Goal: Task Accomplishment & Management: Complete application form

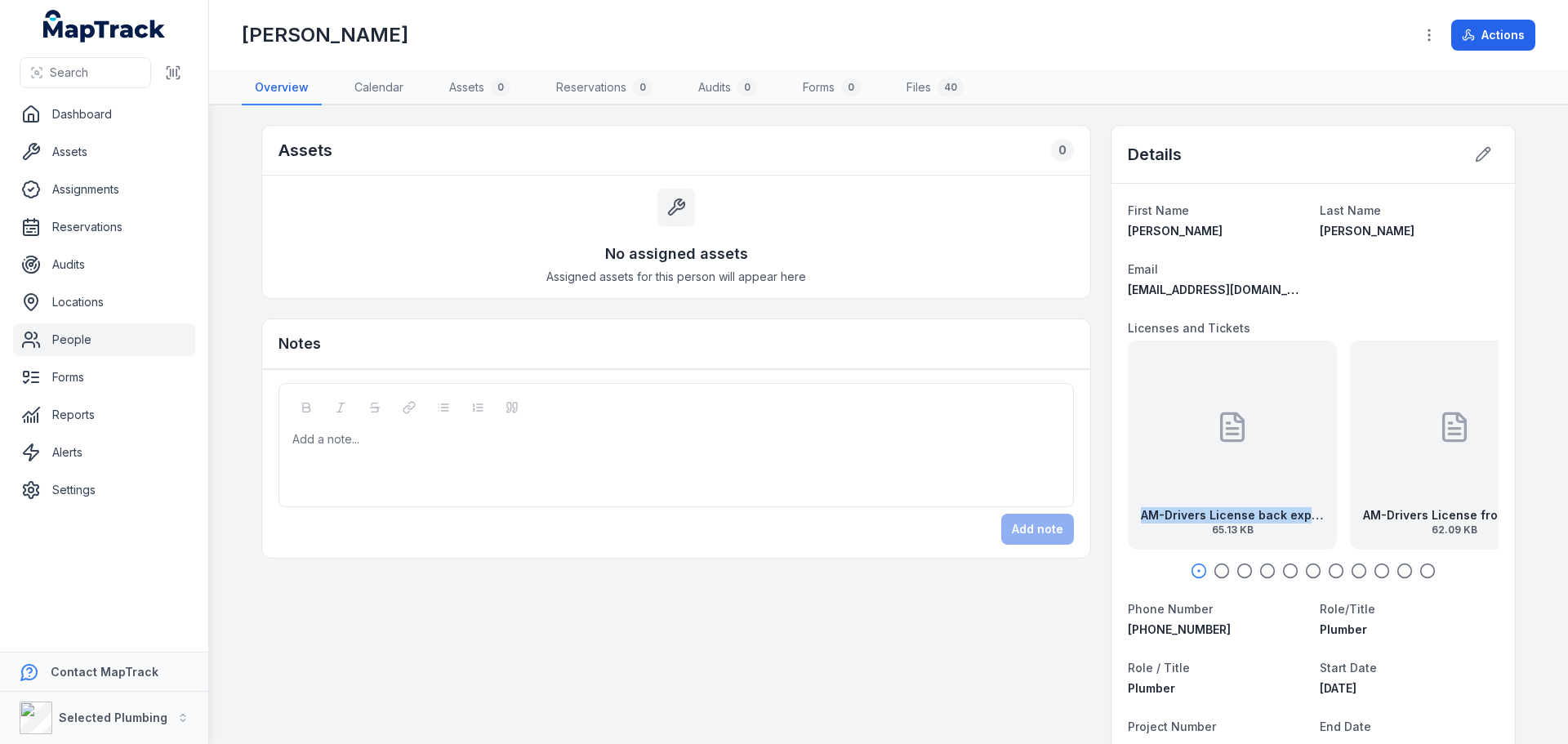
click at [1176, 493] on div "AM-Drivers License back exp [DATE] 65.13 KB" at bounding box center [1232, 445] width 209 height 209
drag, startPoint x: 1338, startPoint y: 503, endPoint x: 1238, endPoint y: 506, distance: 100.0
click at [1250, 506] on div "AM-Drivers License front exp [DATE] 62.09 KB" at bounding box center [1254, 445] width 209 height 209
drag, startPoint x: 1330, startPoint y: 506, endPoint x: 1202, endPoint y: 505, distance: 128.0
click at [1212, 506] on div "AM-Construction Card front 27.7 KB" at bounding box center [1314, 445] width 209 height 209
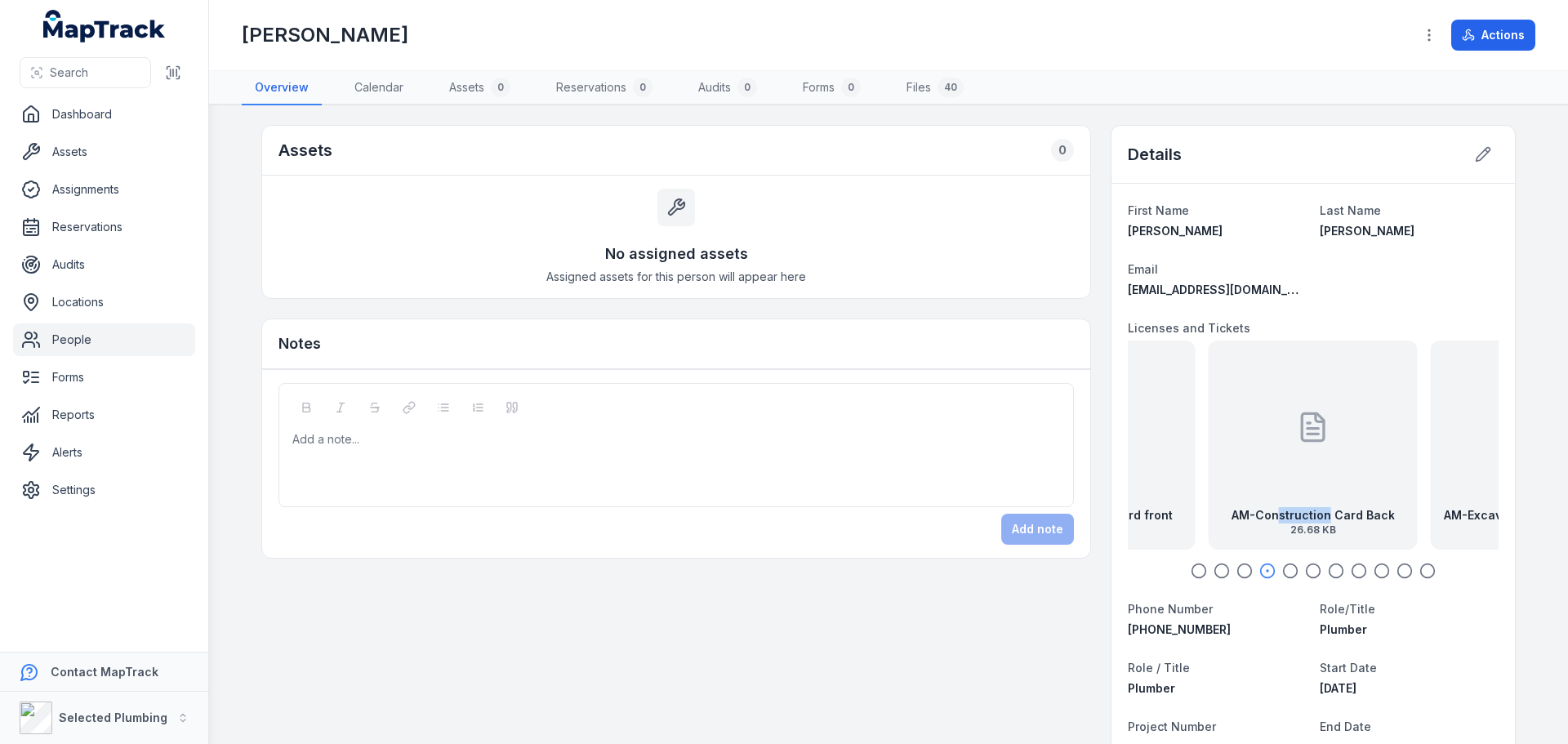
click at [1231, 517] on strong "AM-Construction Card Back" at bounding box center [1312, 515] width 163 height 16
drag, startPoint x: 1316, startPoint y: 507, endPoint x: 1236, endPoint y: 501, distance: 80.2
click at [1252, 506] on div "AM-Excavator & Skid Steer Loader SOA front 26.95 KB" at bounding box center [1288, 445] width 209 height 209
drag, startPoint x: 1261, startPoint y: 507, endPoint x: 1189, endPoint y: 505, distance: 72.0
click at [1199, 505] on div "AM-Excavator & Skid Steer Loader SOA Back 29.1 KB" at bounding box center [1303, 445] width 209 height 209
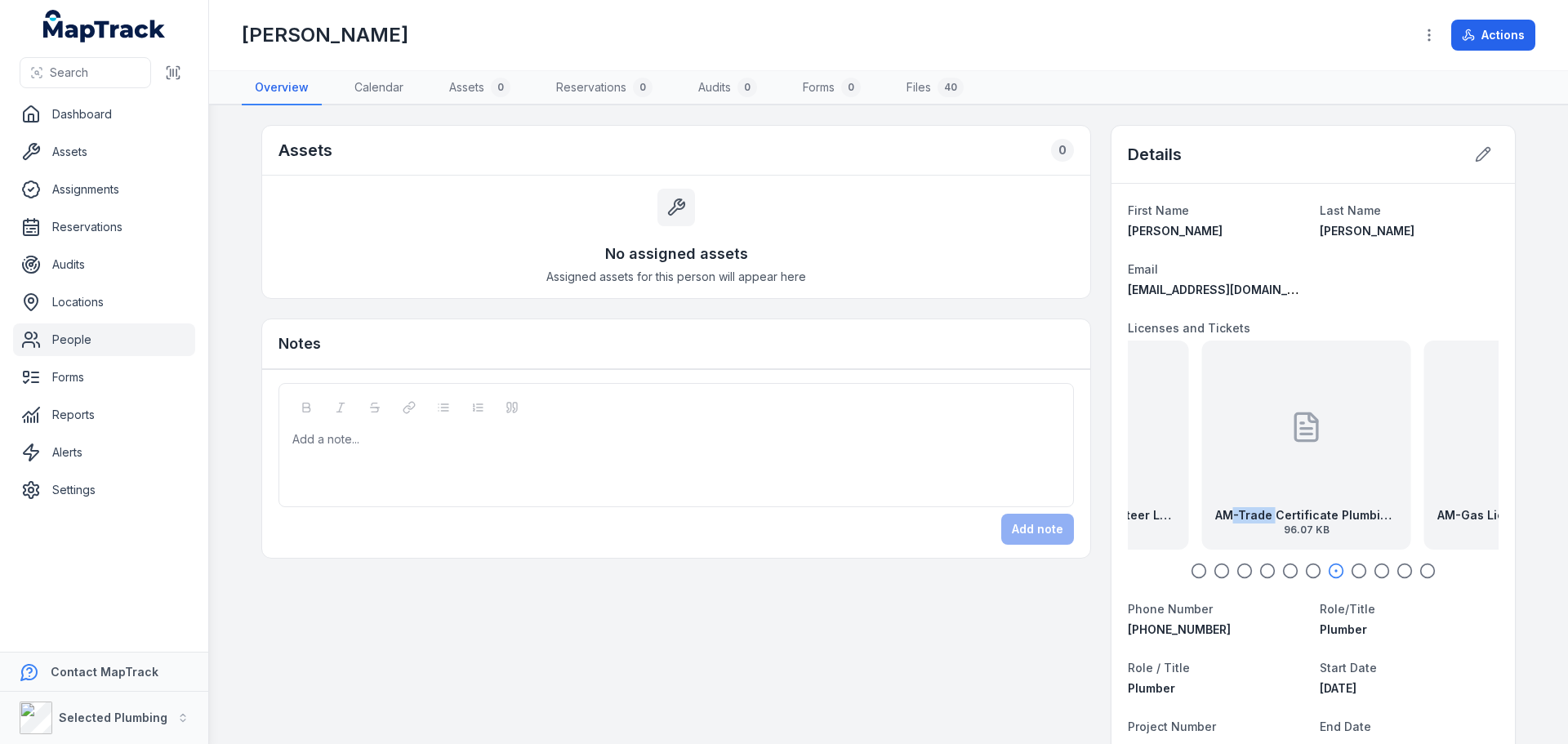
drag, startPoint x: 1277, startPoint y: 506, endPoint x: 1184, endPoint y: 510, distance: 93.1
click at [1202, 511] on div "AM-Trade Certificate Plumbing and Gas Fitting exp [DATE] 96.07 KB" at bounding box center [1306, 445] width 209 height 209
drag, startPoint x: 1306, startPoint y: 522, endPoint x: 1327, endPoint y: 523, distance: 21.0
click at [1312, 523] on div "AM-Gas License back exp [DATE] 20.64 KB" at bounding box center [1312, 445] width 209 height 209
click at [1270, 517] on strong "AM-Trade Certificate Plumbing and Gas Fitting exp [DATE]" at bounding box center [1312, 515] width 183 height 16
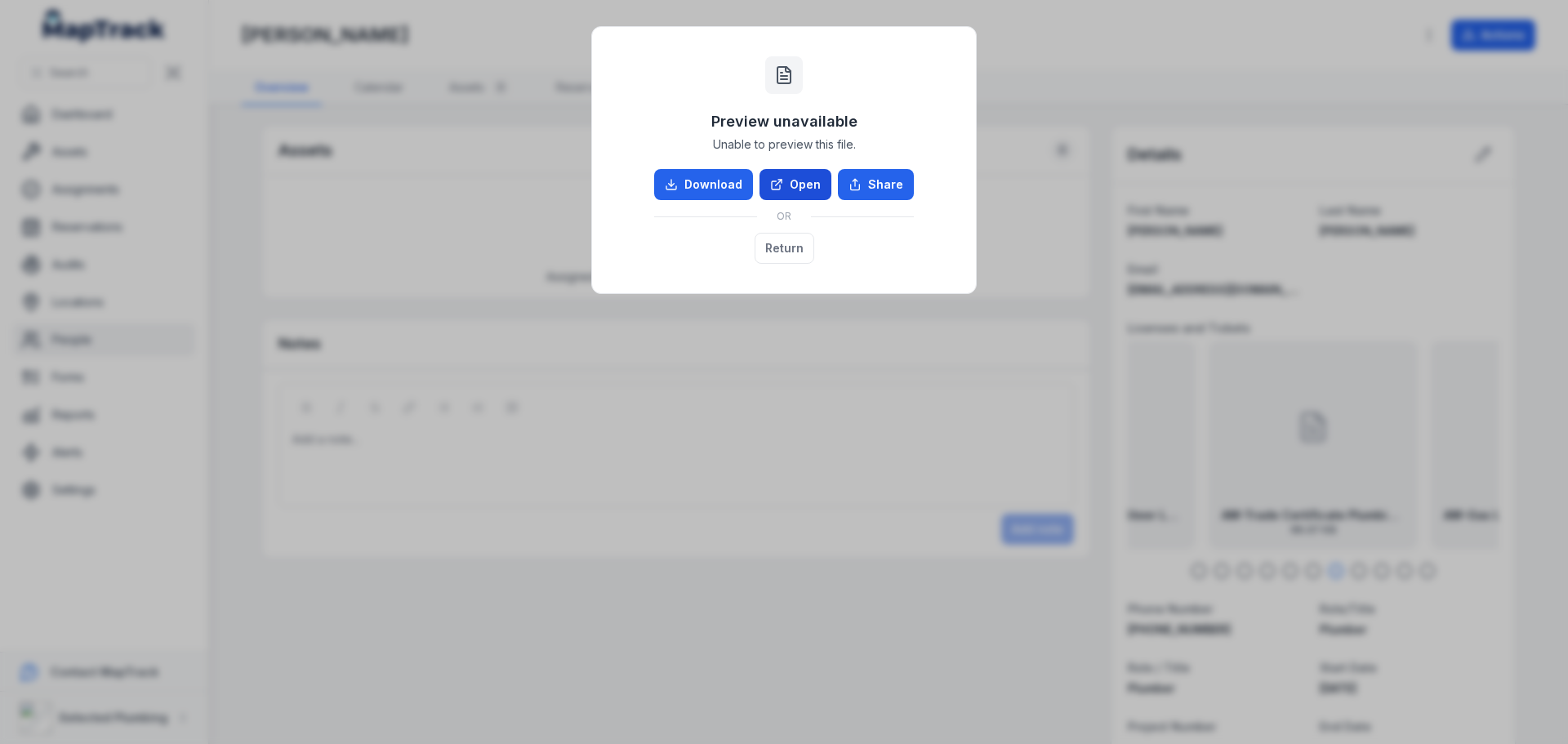
click at [801, 195] on link "Open" at bounding box center [795, 185] width 72 height 31
click at [791, 252] on button "Return" at bounding box center [784, 248] width 59 height 31
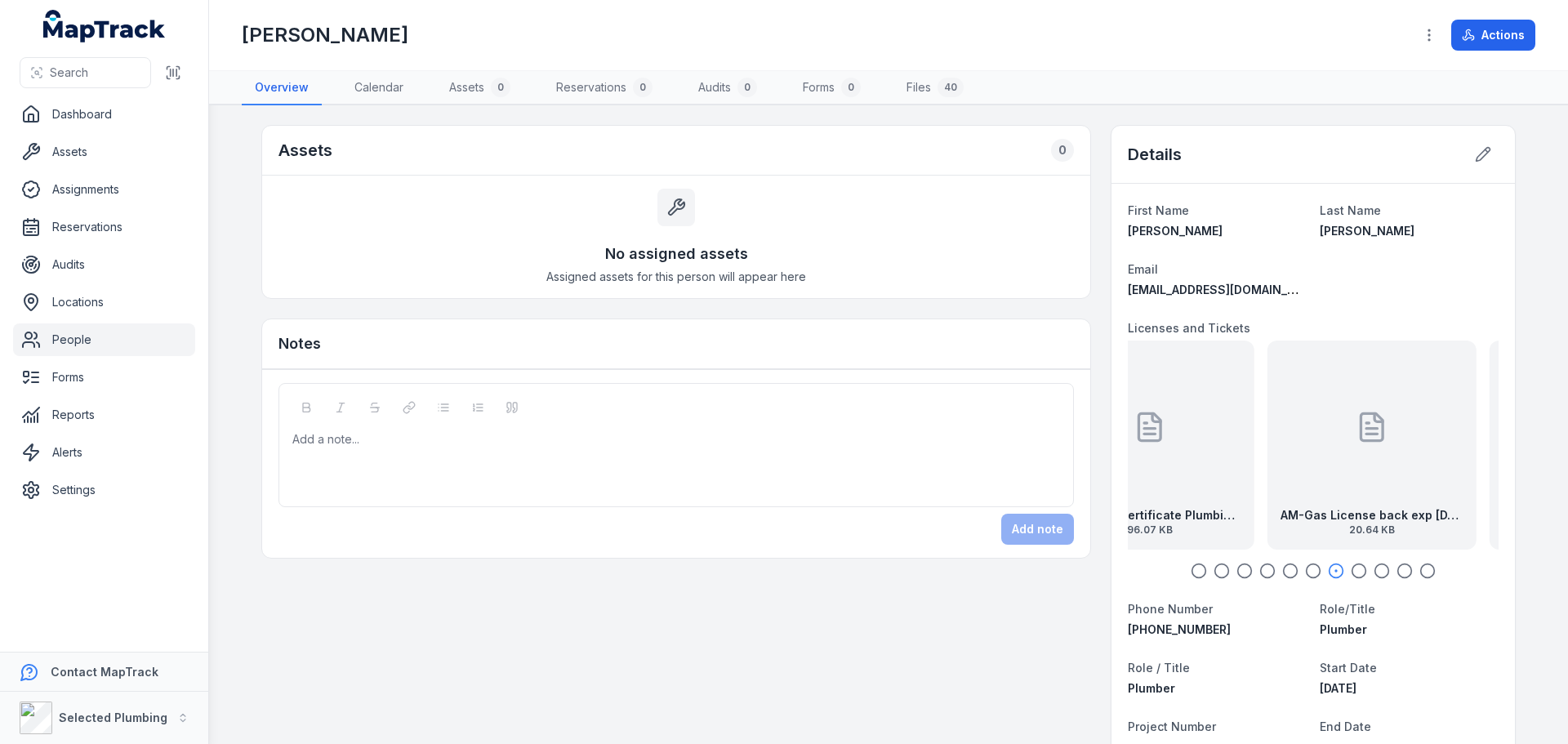
drag, startPoint x: 1405, startPoint y: 461, endPoint x: 1173, endPoint y: 455, distance: 232.1
click at [1173, 455] on div "AM-Trade Certificate Plumbing and Gas Fitting exp [DATE] 96.07 KB" at bounding box center [1149, 445] width 209 height 209
drag, startPoint x: 1252, startPoint y: 481, endPoint x: 1243, endPoint y: 478, distance: 9.5
click at [1248, 481] on div "AM-Gas License back exp [DATE] 20.64 KB" at bounding box center [1312, 445] width 209 height 209
drag, startPoint x: 1307, startPoint y: 474, endPoint x: 1254, endPoint y: 491, distance: 55.7
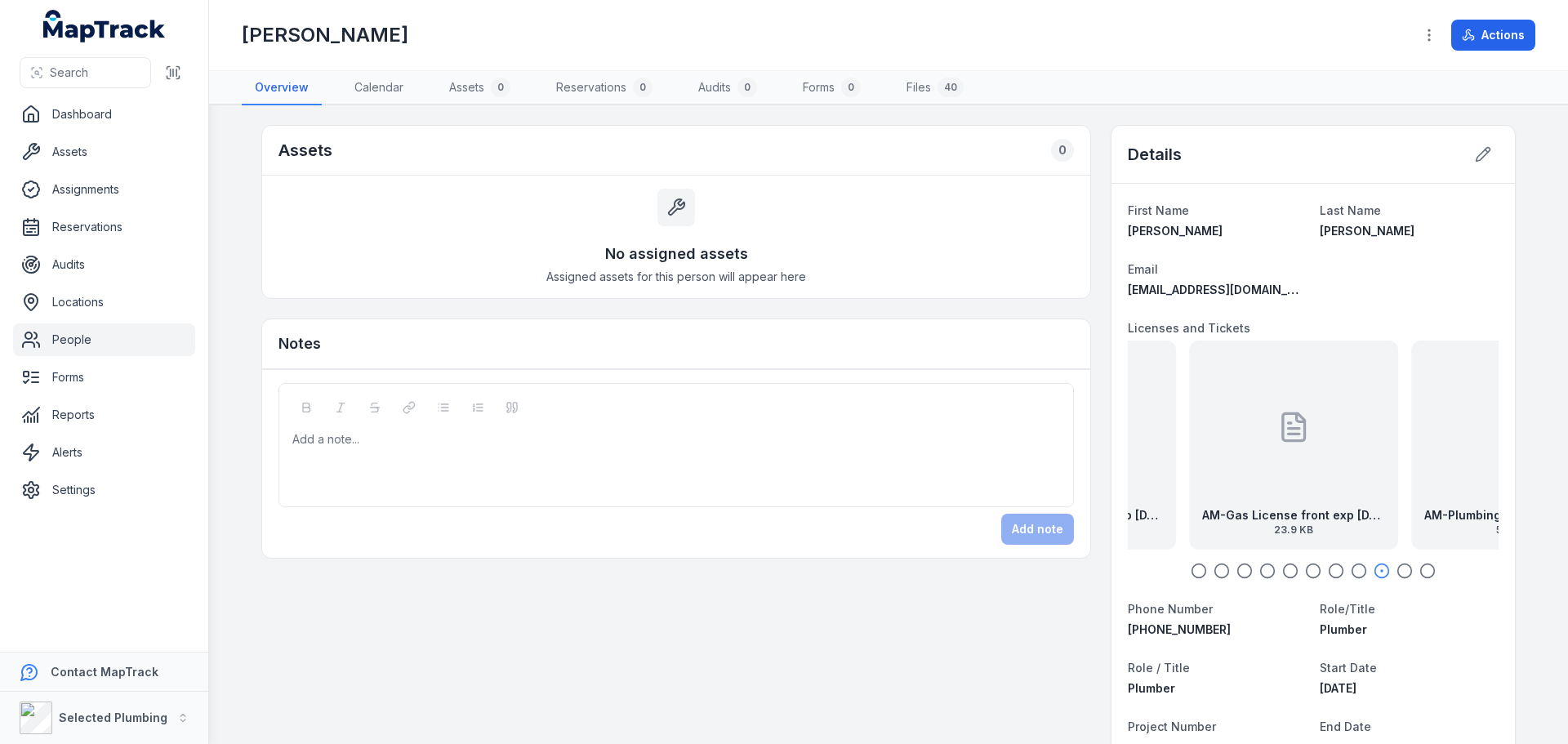
click at [1256, 491] on div "AM-Gas License front exp [DATE] 23.9 KB" at bounding box center [1293, 445] width 209 height 209
click at [1298, 483] on div at bounding box center [1314, 427] width 32 height 147
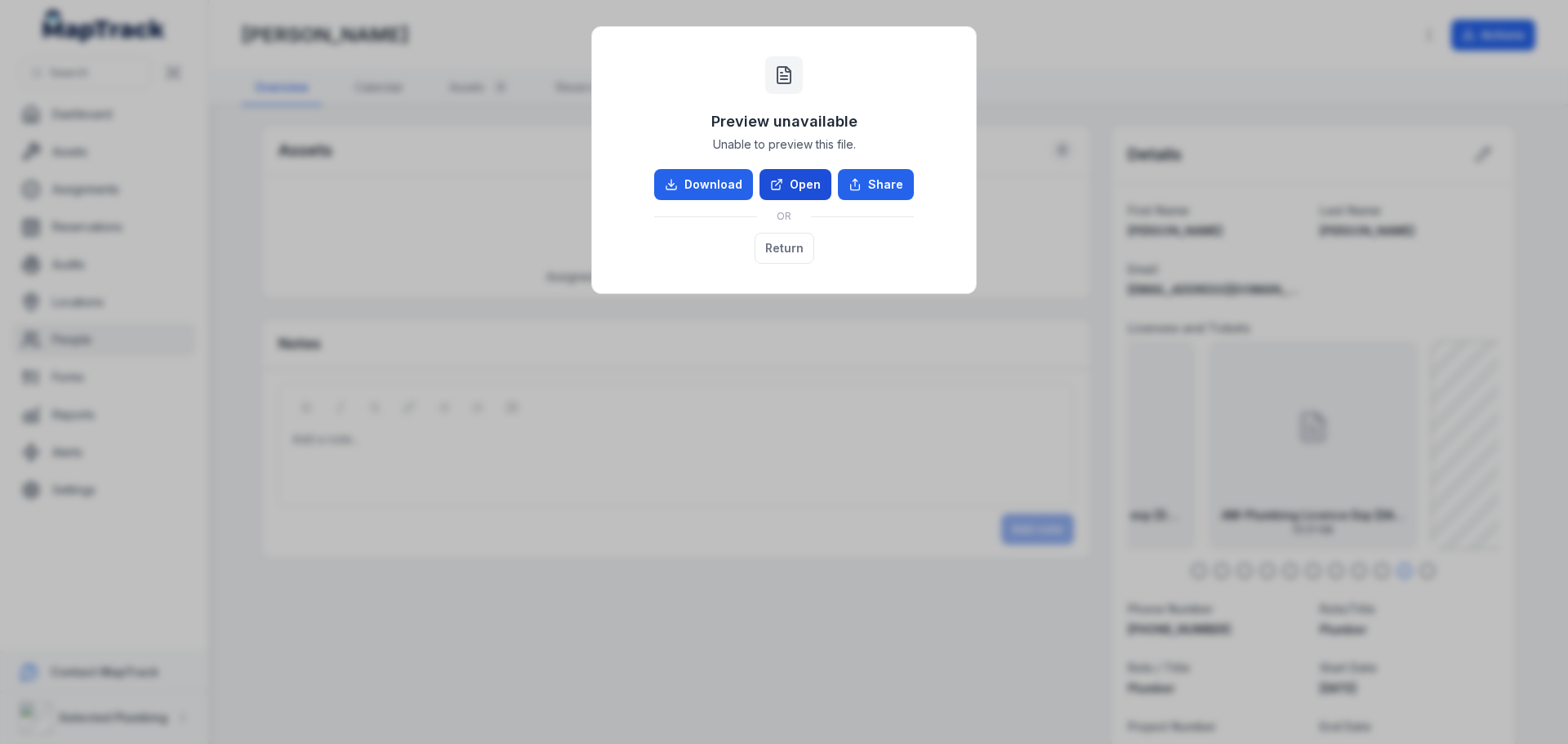
click at [789, 189] on link "Open" at bounding box center [795, 185] width 72 height 31
click at [782, 242] on button "Return" at bounding box center [784, 248] width 59 height 31
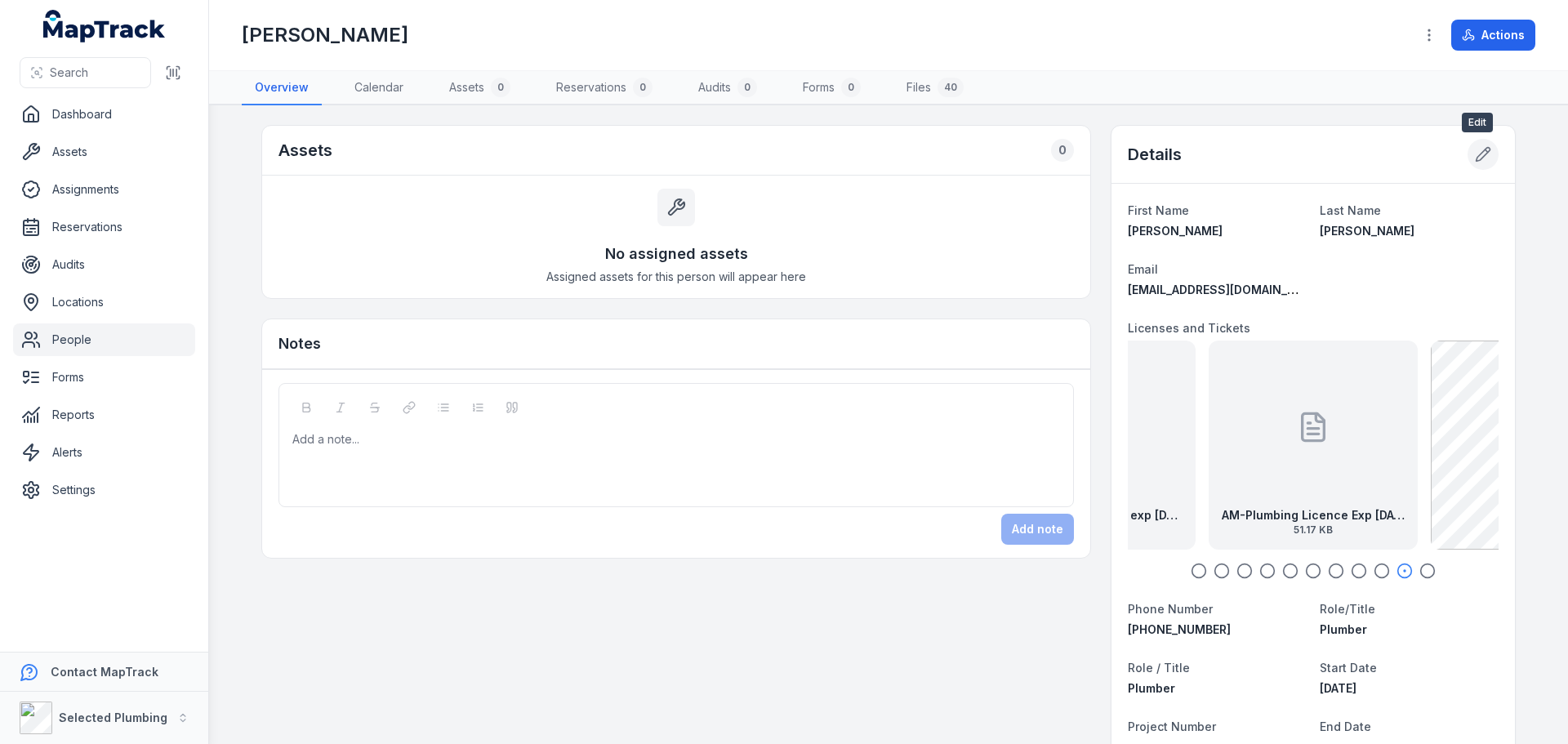
click at [1477, 158] on icon at bounding box center [1483, 154] width 13 height 13
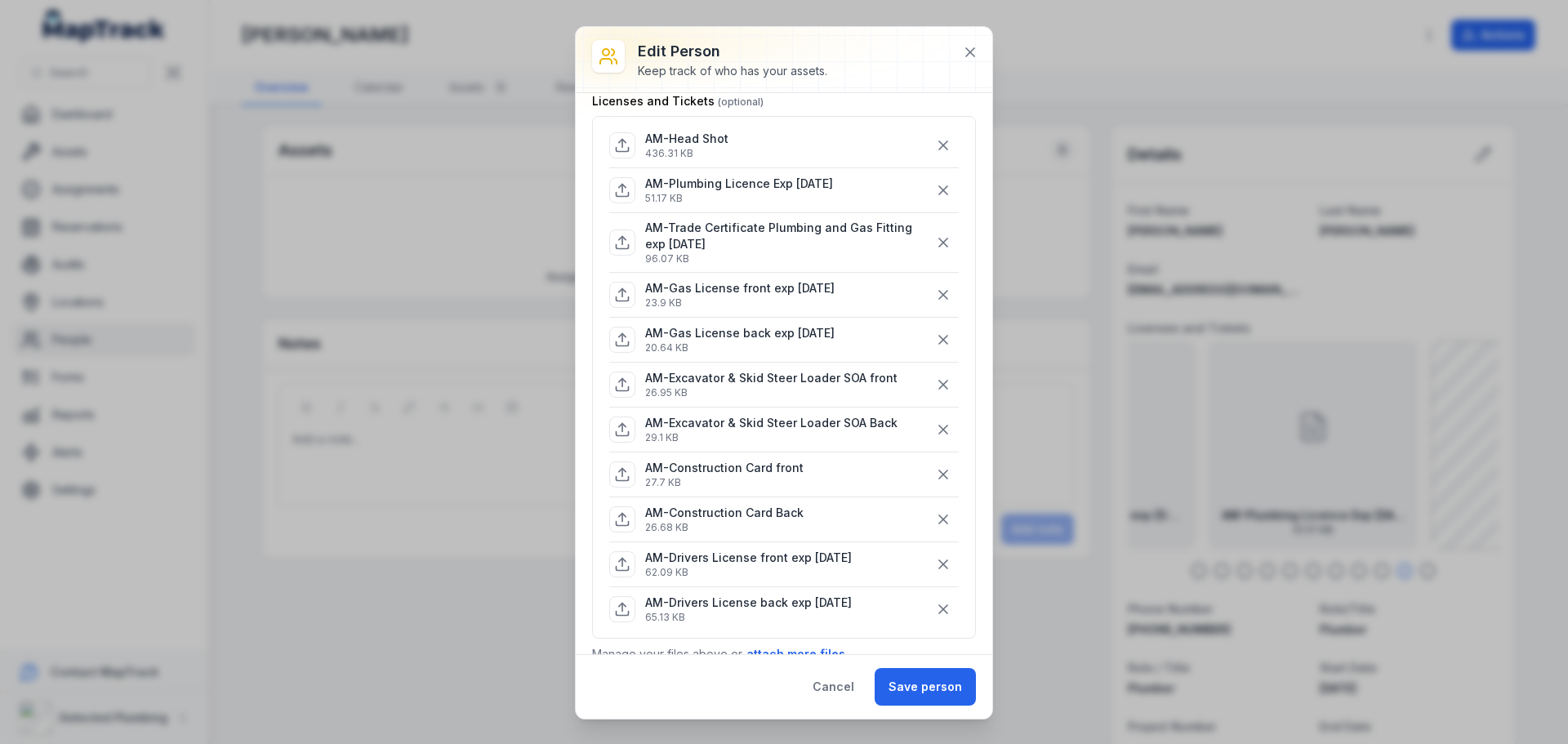
scroll to position [245, 0]
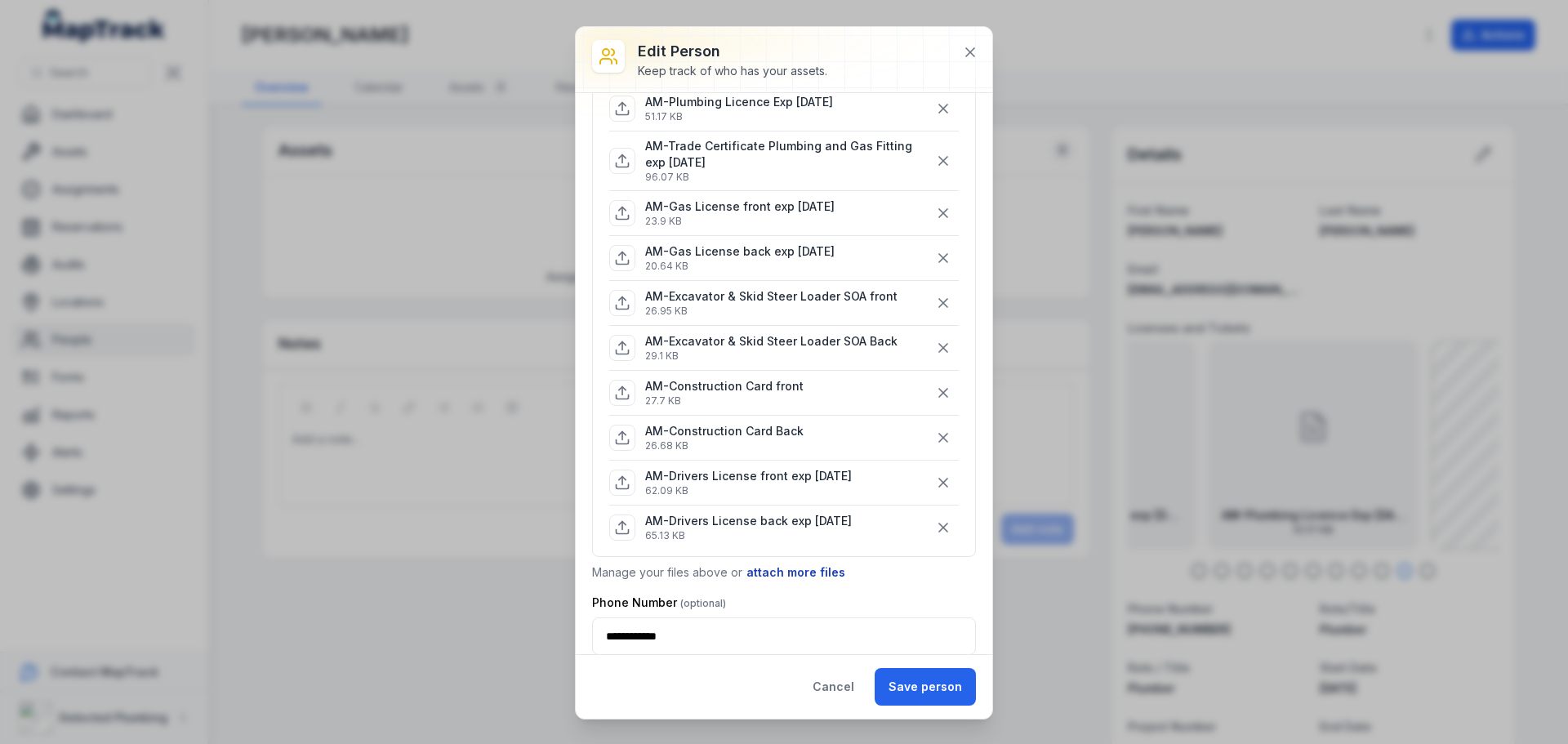
click at [801, 566] on button "attach more files" at bounding box center [795, 572] width 100 height 18
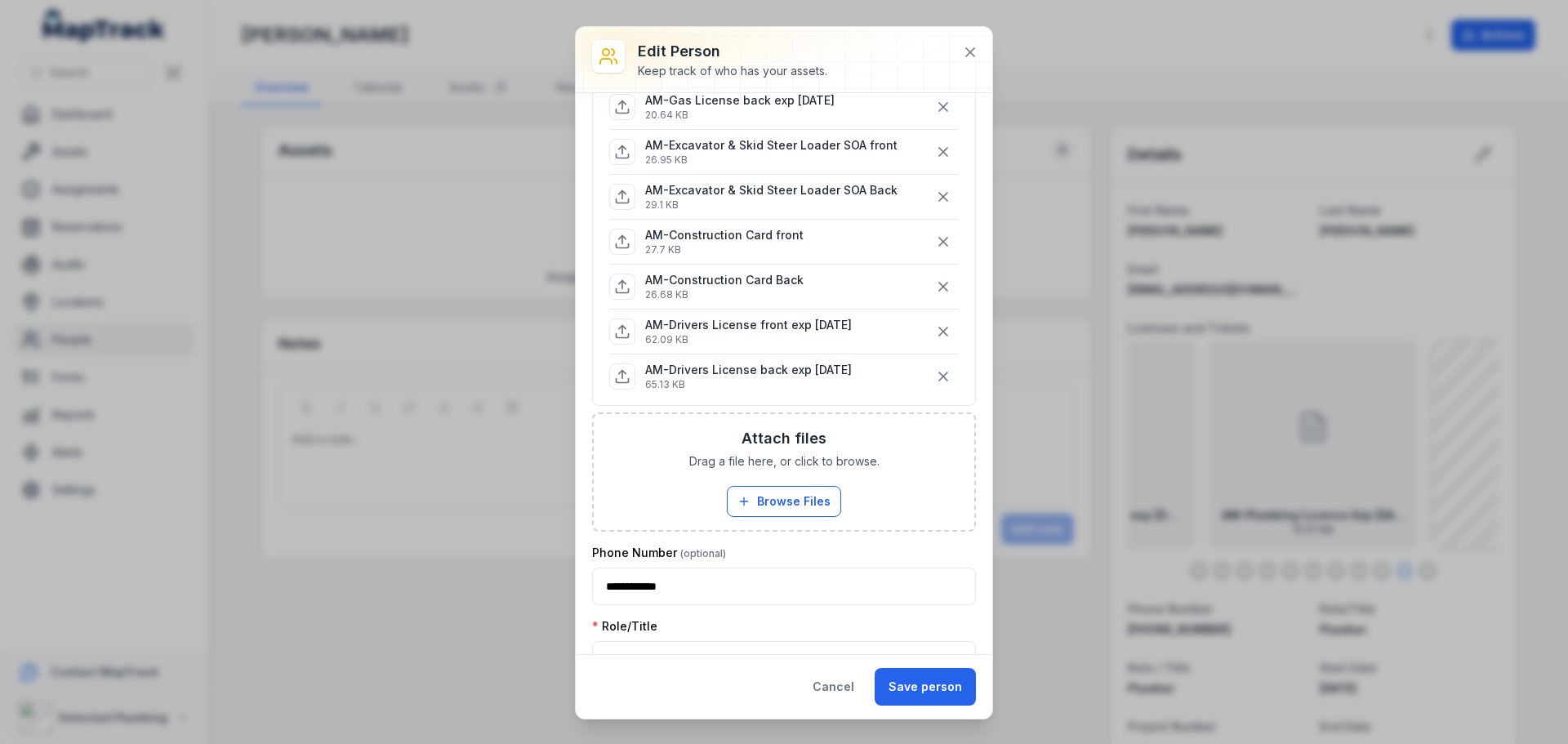
scroll to position [408, 0]
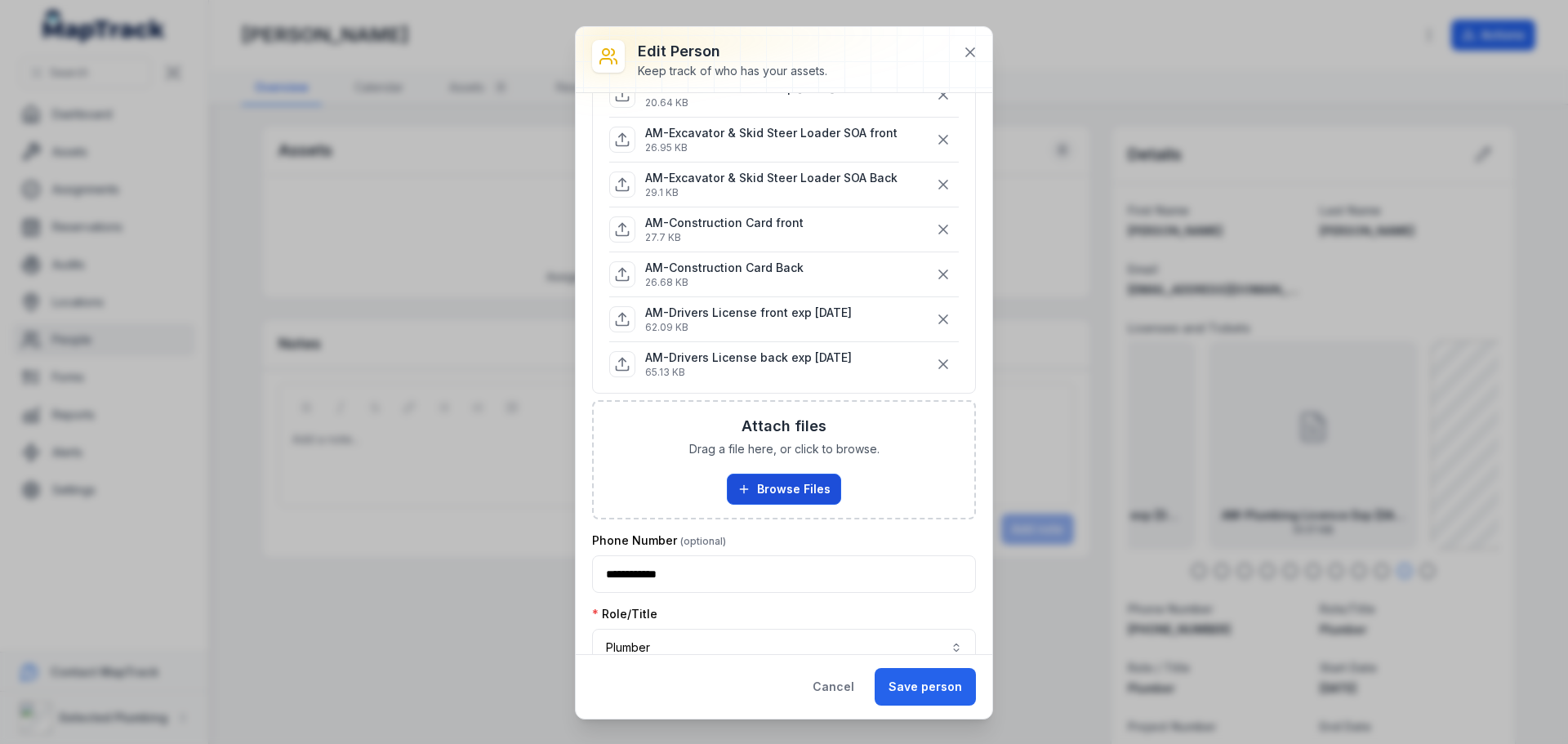
click at [782, 484] on button "Browse Files" at bounding box center [784, 489] width 115 height 31
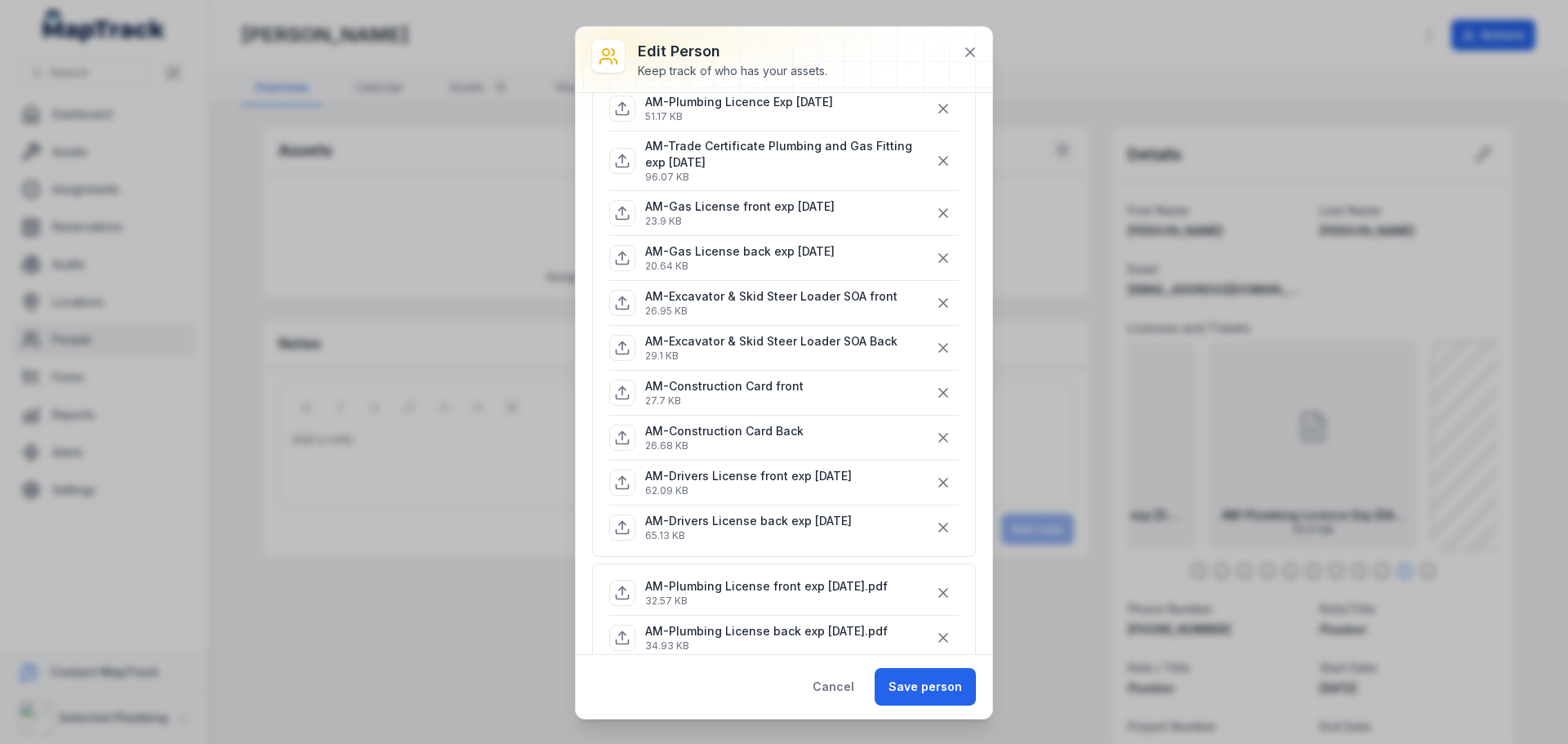
scroll to position [163, 0]
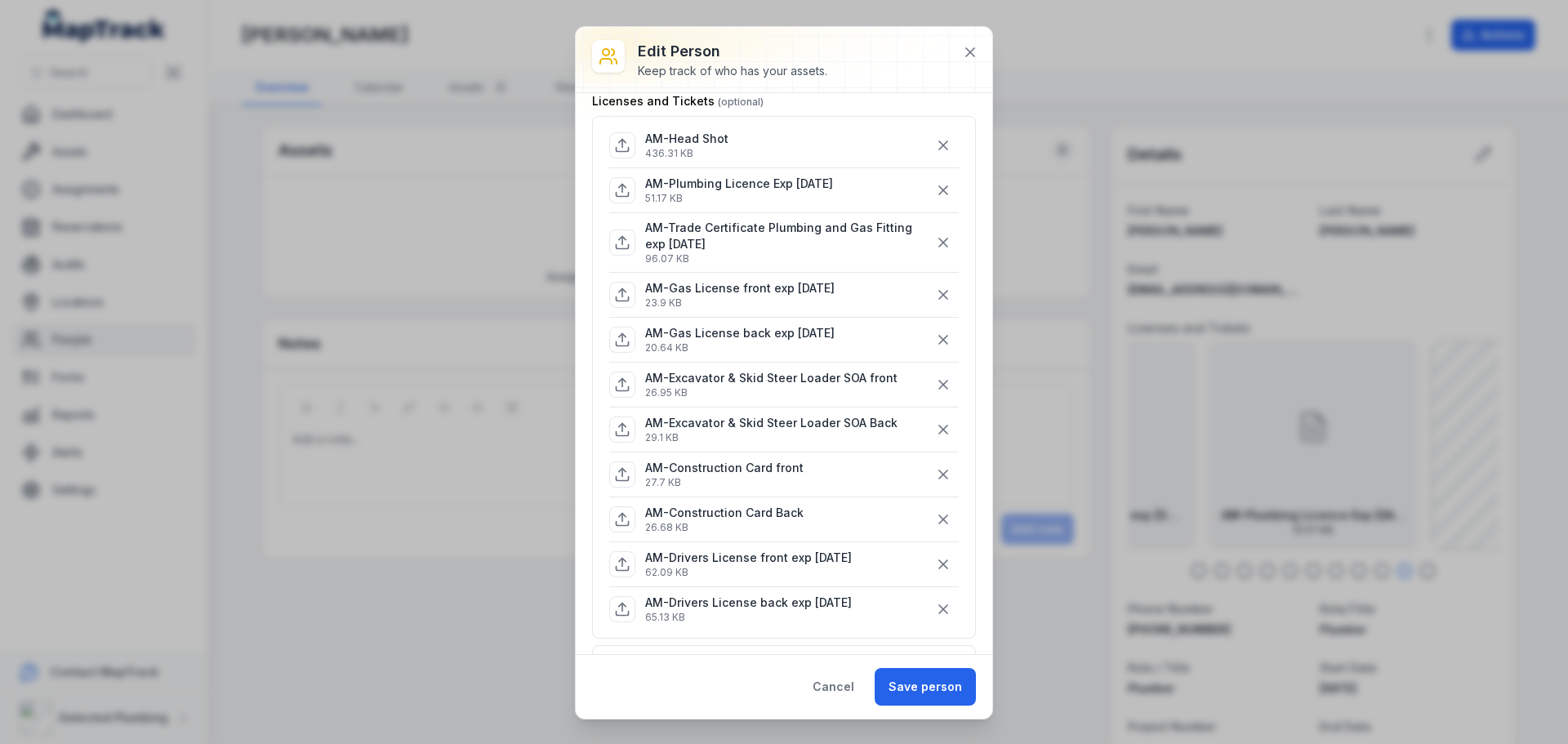
click at [946, 195] on button "button" at bounding box center [943, 190] width 31 height 31
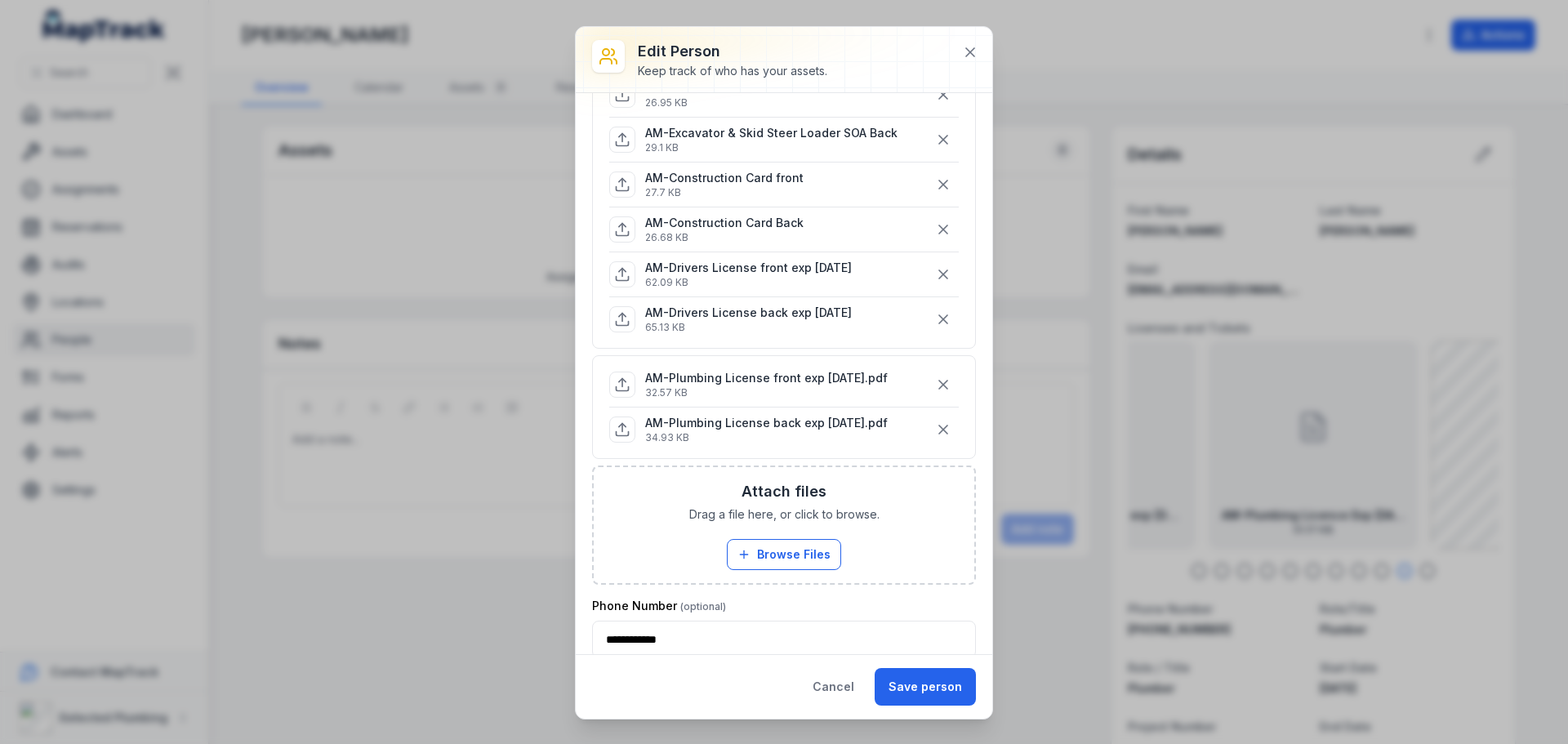
scroll to position [572, 0]
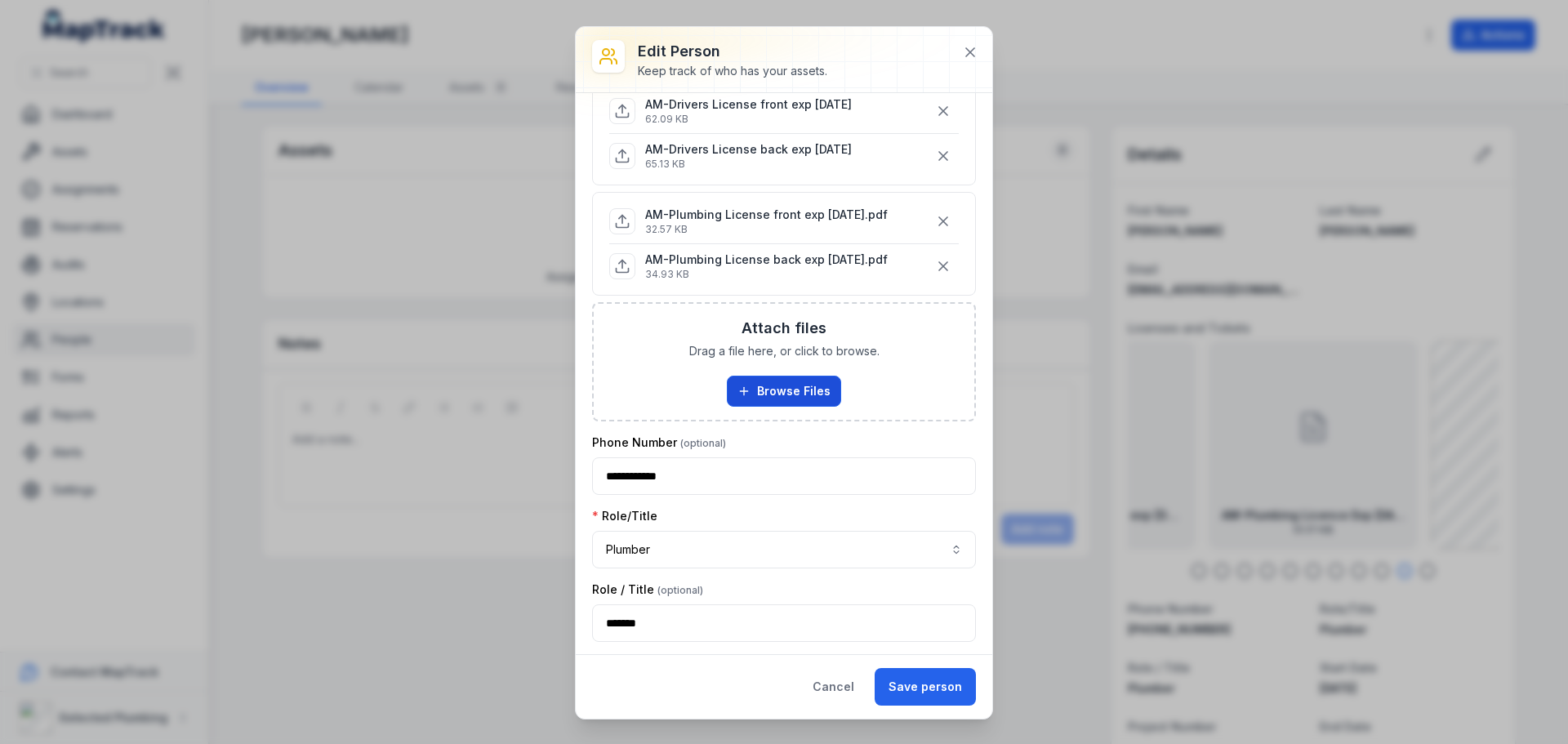
click at [782, 389] on button "Browse Files" at bounding box center [784, 391] width 115 height 31
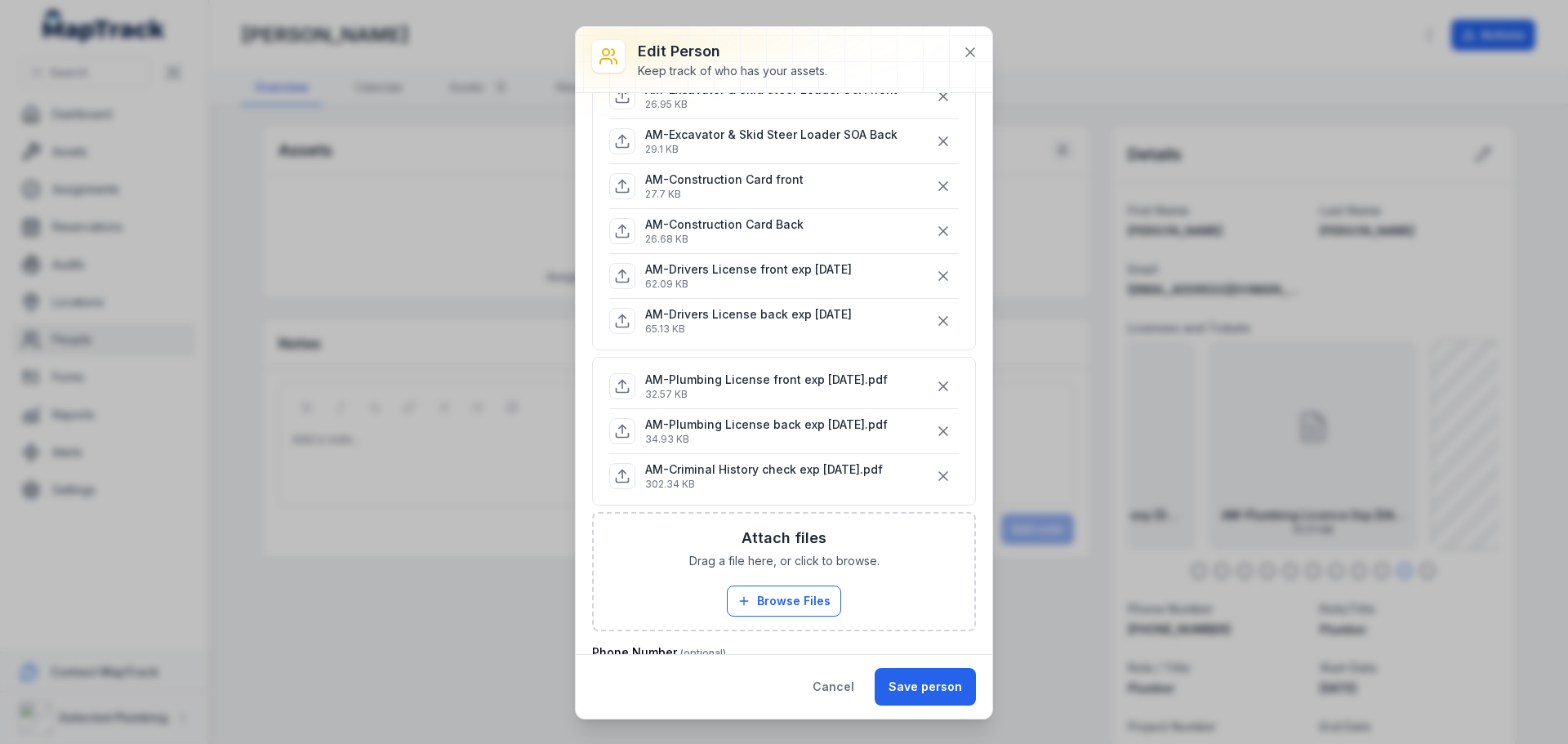
scroll to position [408, 0]
click at [919, 675] on button "Save person" at bounding box center [924, 687] width 101 height 38
